Goal: Information Seeking & Learning: Understand process/instructions

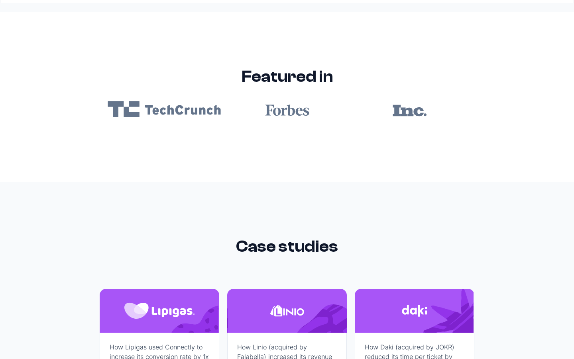
scroll to position [4771, 0]
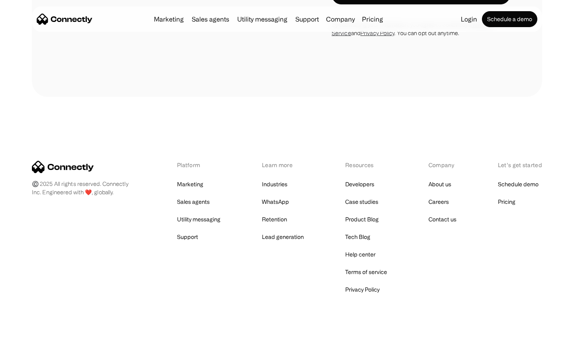
scroll to position [846, 0]
